Goal: Information Seeking & Learning: Find specific fact

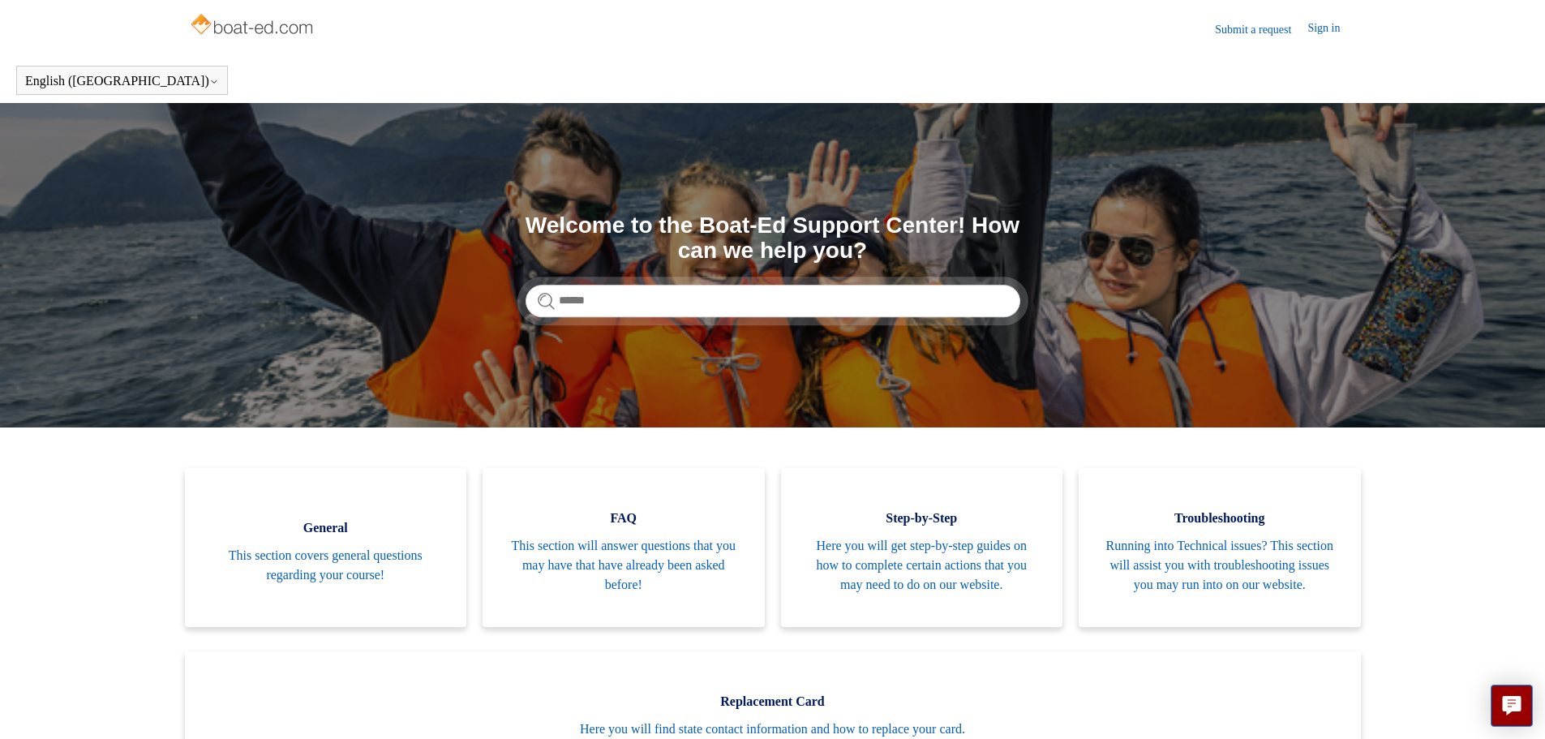
scroll to position [162, 0]
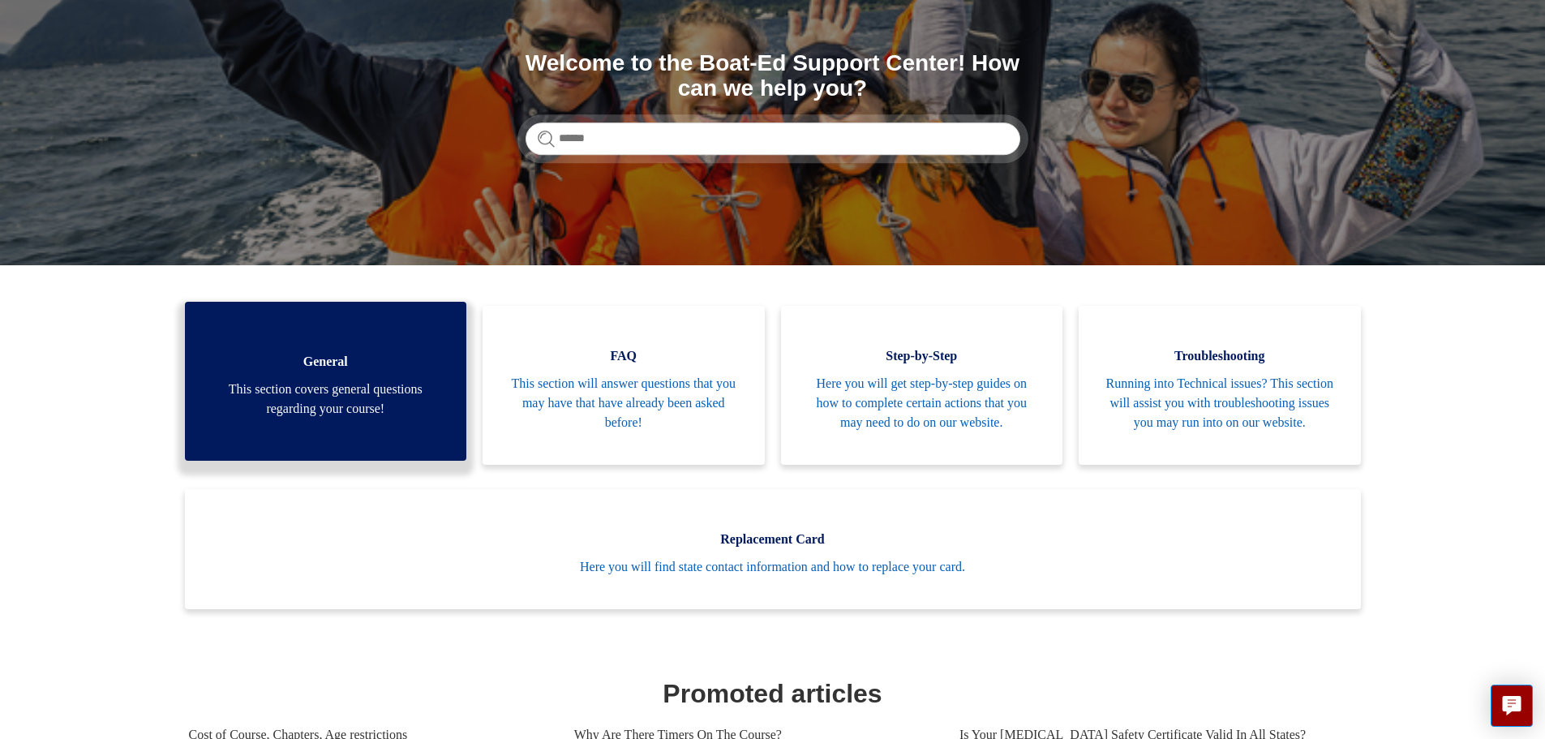
click at [374, 417] on span "This section covers general questions regarding your course!" at bounding box center [326, 399] width 234 height 39
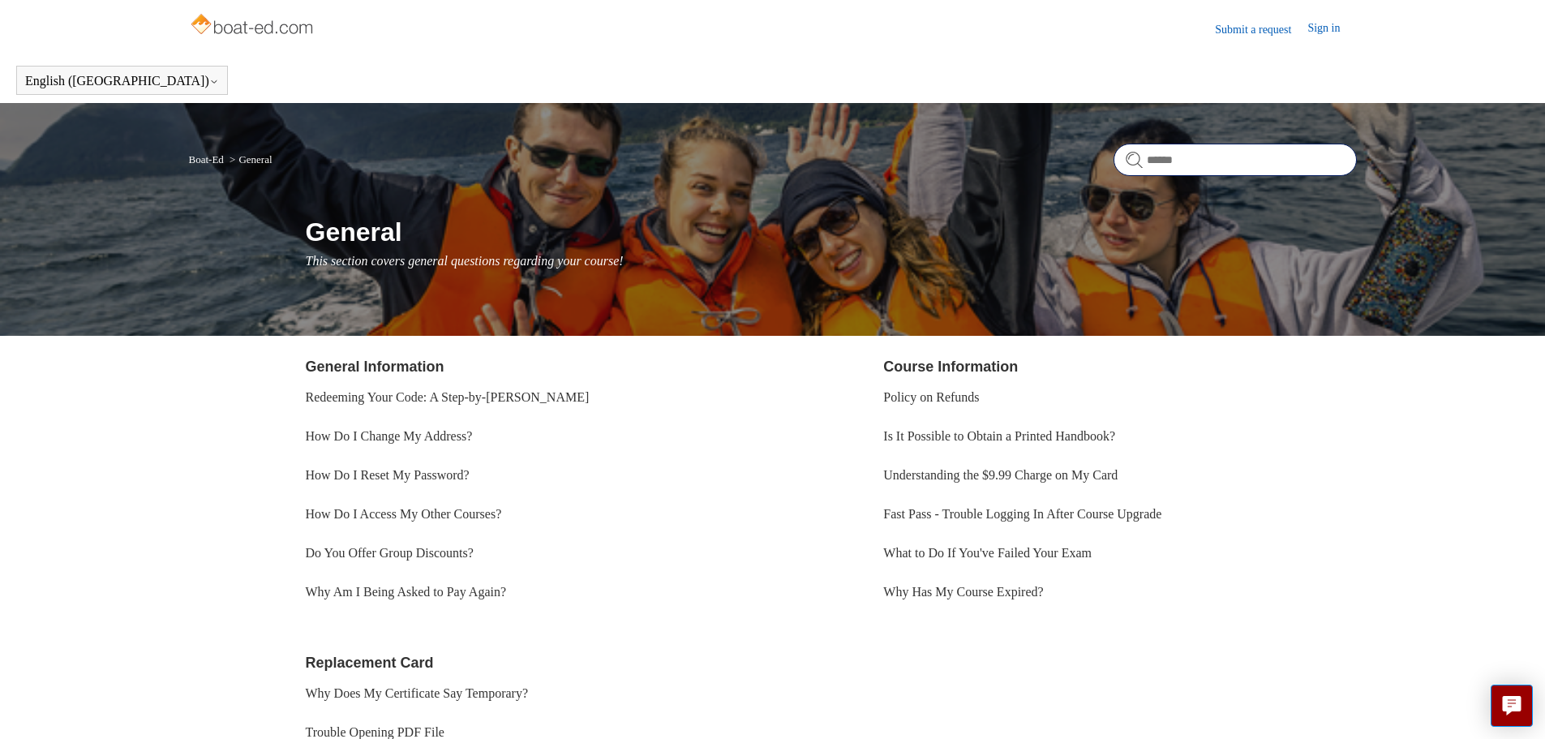
click at [1282, 174] on input "Search" at bounding box center [1235, 160] width 243 height 32
type input "*"
type input "**********"
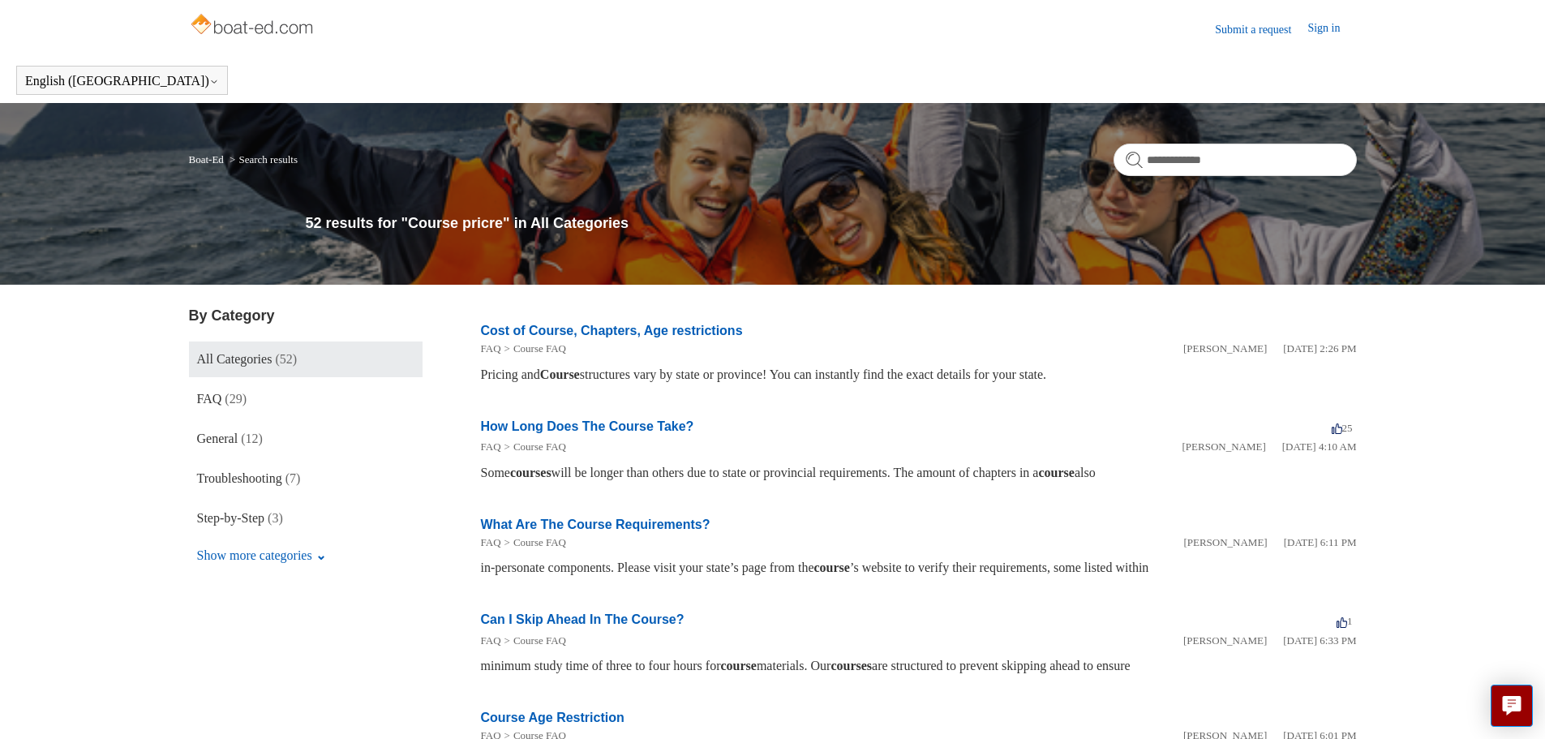
click at [567, 334] on link "Cost of Course, Chapters, Age restrictions" at bounding box center [612, 331] width 262 height 14
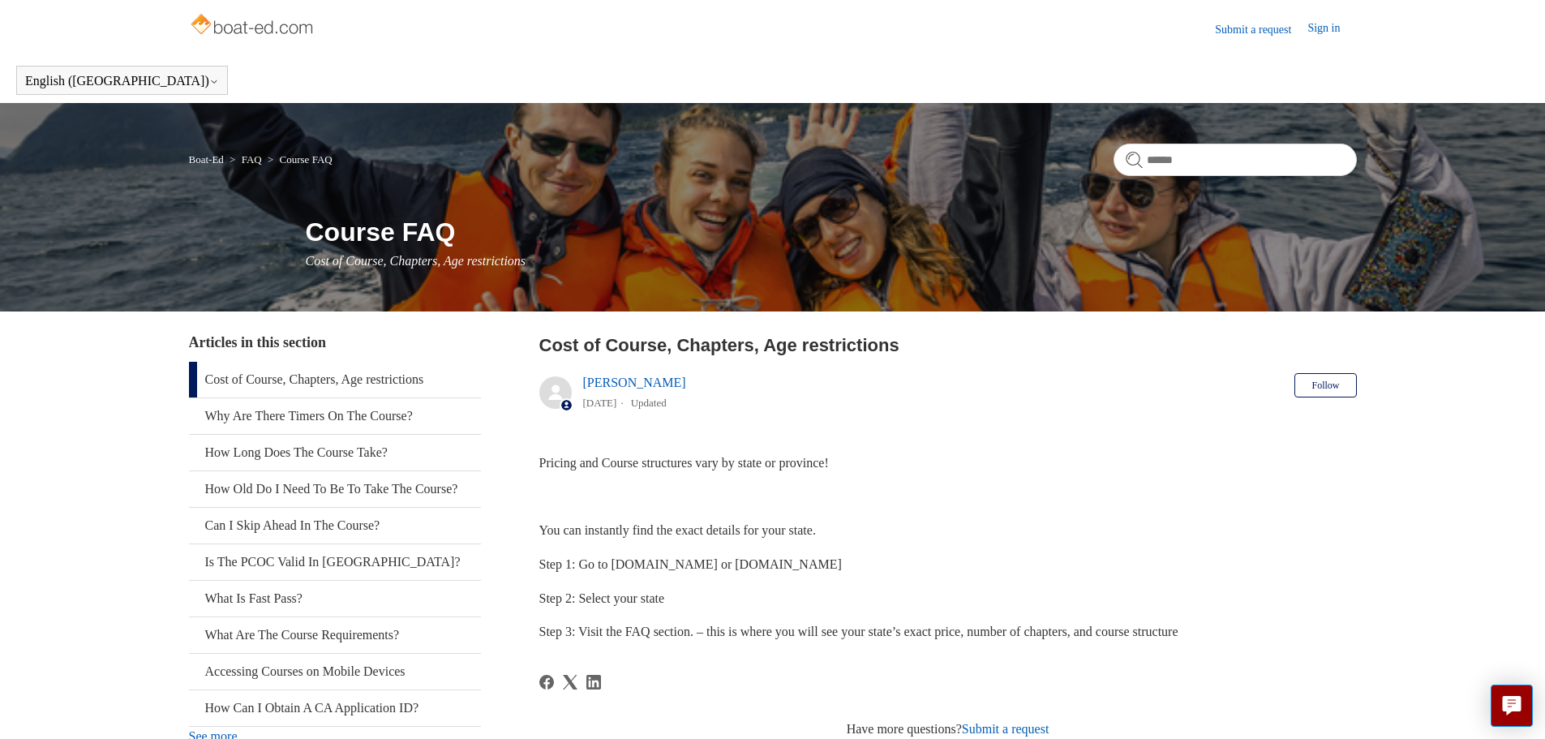
drag, startPoint x: 805, startPoint y: 561, endPoint x: 709, endPoint y: 568, distance: 95.9
click at [709, 568] on p "Step 1: Go to [DOMAIN_NAME] or [DOMAIN_NAME]" at bounding box center [948, 564] width 818 height 21
copy span "[DOMAIN_NAME]"
